Goal: Transaction & Acquisition: Book appointment/travel/reservation

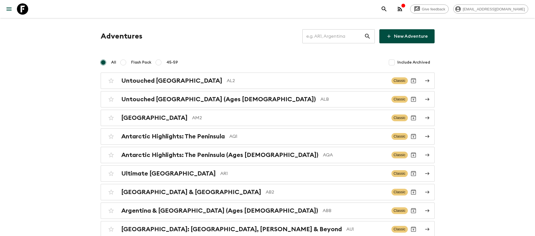
click at [334, 38] on input "text" at bounding box center [333, 36] width 62 height 16
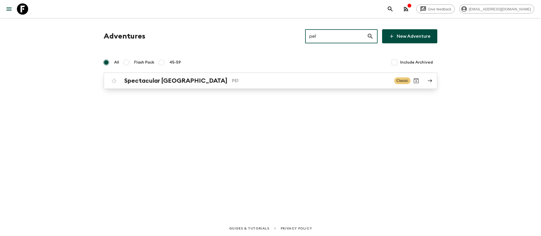
type input "pe1"
click at [138, 80] on h2 "Spectacular [GEOGRAPHIC_DATA]" at bounding box center [175, 80] width 103 height 7
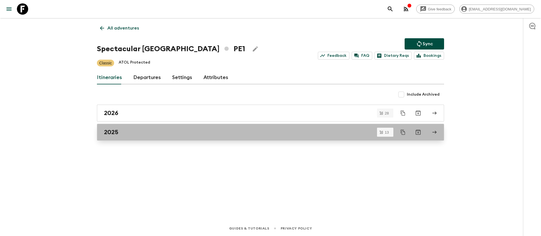
click at [115, 131] on h2 "2025" at bounding box center [111, 132] width 14 height 7
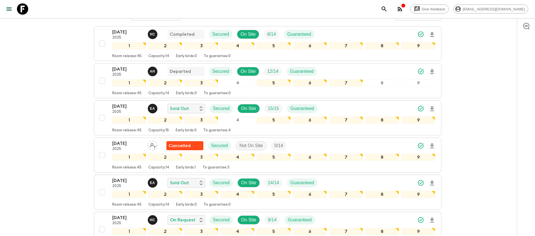
scroll to position [85, 0]
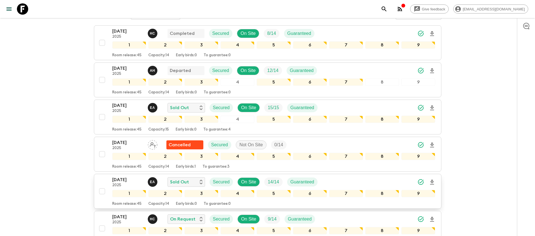
click at [133, 181] on p "[DATE]" at bounding box center [127, 180] width 31 height 7
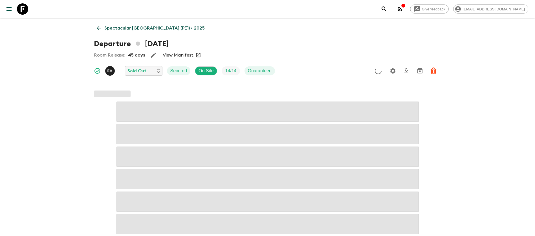
click at [180, 55] on link "View Manifest" at bounding box center [178, 55] width 31 height 6
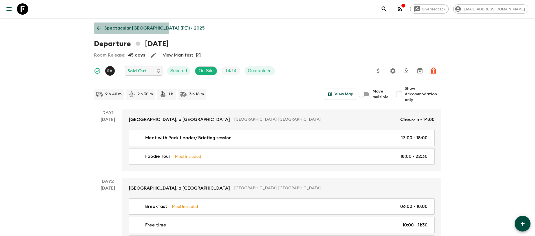
click at [97, 27] on icon at bounding box center [99, 28] width 6 height 6
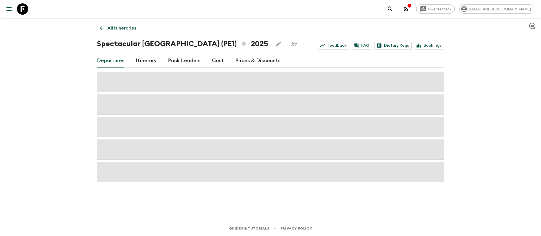
click at [221, 61] on link "Cost" at bounding box center [218, 61] width 12 height 14
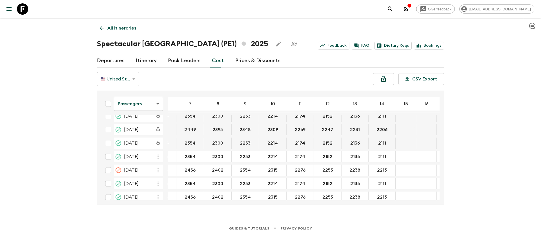
scroll to position [169, 87]
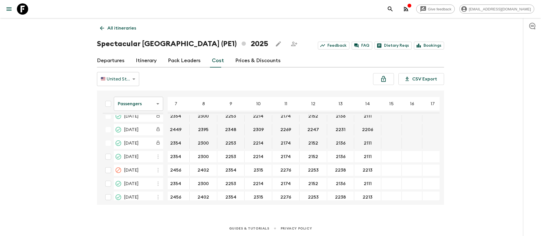
click at [150, 107] on body "Give feedback [EMAIL_ADDRESS][DOMAIN_NAME] All itineraries Spectacular [GEOGRAP…" at bounding box center [270, 118] width 541 height 236
click at [146, 127] on li "Extras" at bounding box center [138, 126] width 49 height 9
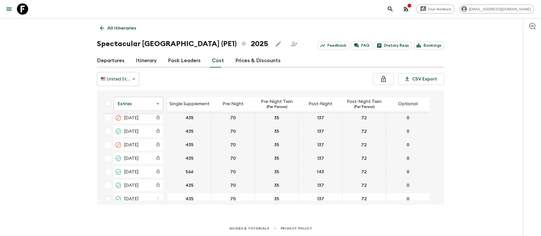
scroll to position [169, 0]
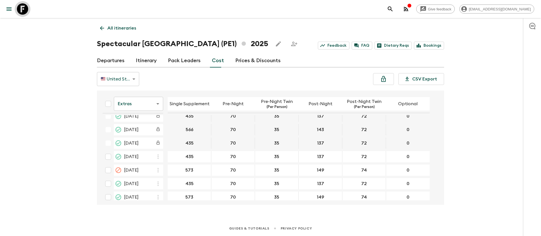
click at [20, 6] on icon at bounding box center [22, 8] width 11 height 11
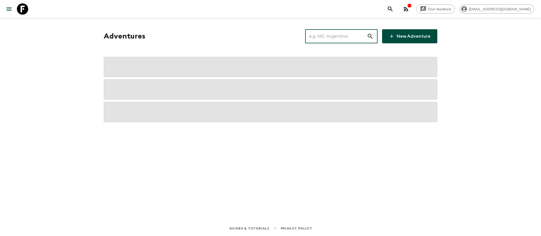
click at [331, 36] on input "text" at bounding box center [336, 36] width 62 height 16
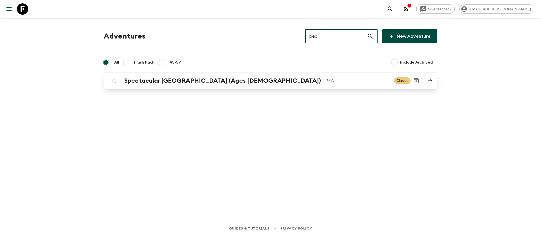
type input "pea"
click at [209, 79] on h2 "Spectacular [GEOGRAPHIC_DATA] (Ages [DEMOGRAPHIC_DATA])" at bounding box center [222, 80] width 197 height 7
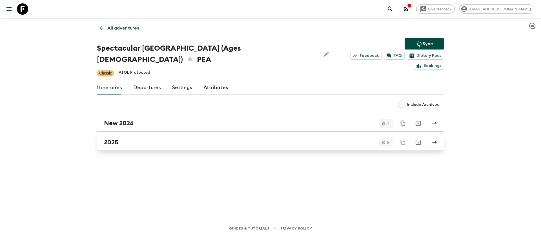
click at [112, 139] on h2 "2025" at bounding box center [111, 142] width 14 height 7
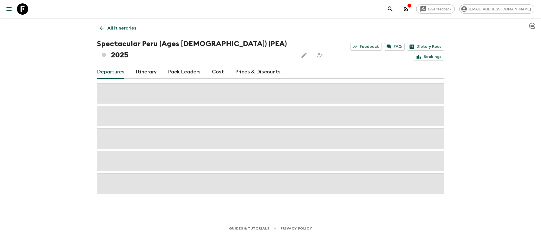
drag, startPoint x: 52, startPoint y: 105, endPoint x: 71, endPoint y: 125, distance: 27.1
click at [52, 105] on div "Give feedback [EMAIL_ADDRESS][DOMAIN_NAME] All itineraries Spectacular [GEOGRAP…" at bounding box center [270, 118] width 541 height 236
click at [50, 130] on div "Give feedback [EMAIL_ADDRESS][DOMAIN_NAME] All itineraries Spectacular [GEOGRAP…" at bounding box center [270, 118] width 541 height 236
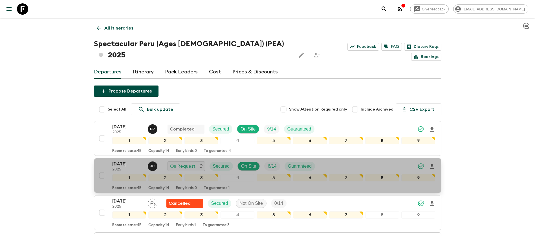
click at [130, 161] on p "[DATE]" at bounding box center [127, 164] width 31 height 7
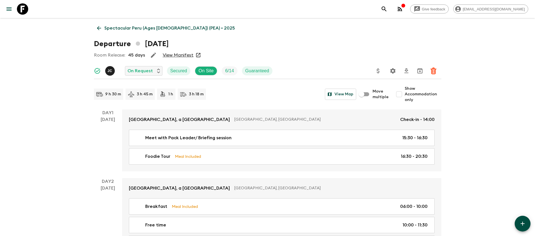
click at [180, 56] on link "View Manifest" at bounding box center [178, 55] width 31 height 6
click at [96, 29] on icon at bounding box center [99, 28] width 6 height 6
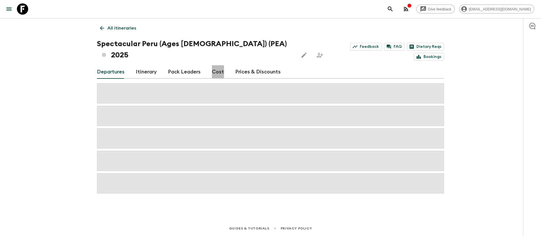
click at [215, 65] on link "Cost" at bounding box center [218, 72] width 12 height 14
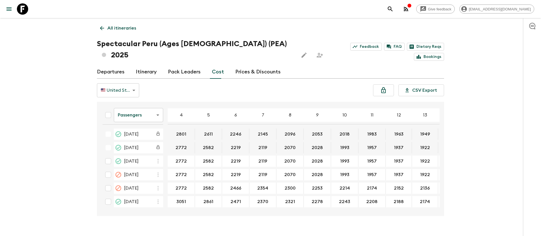
click at [152, 103] on body "Give feedback [EMAIL_ADDRESS][DOMAIN_NAME] All itineraries Spectacular [GEOGRAP…" at bounding box center [270, 123] width 541 height 247
click at [143, 125] on li "Extras" at bounding box center [138, 126] width 49 height 9
